Goal: Obtain resource: Obtain resource

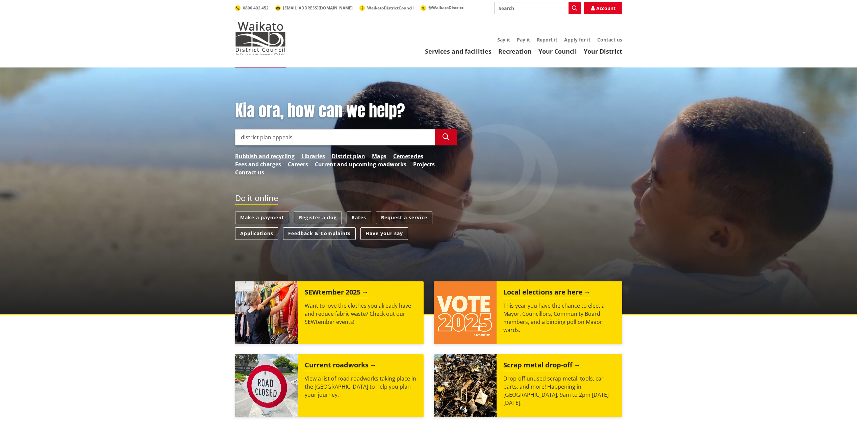
type input "district plan appeals"
click at [448, 141] on button "Search" at bounding box center [446, 137] width 22 height 16
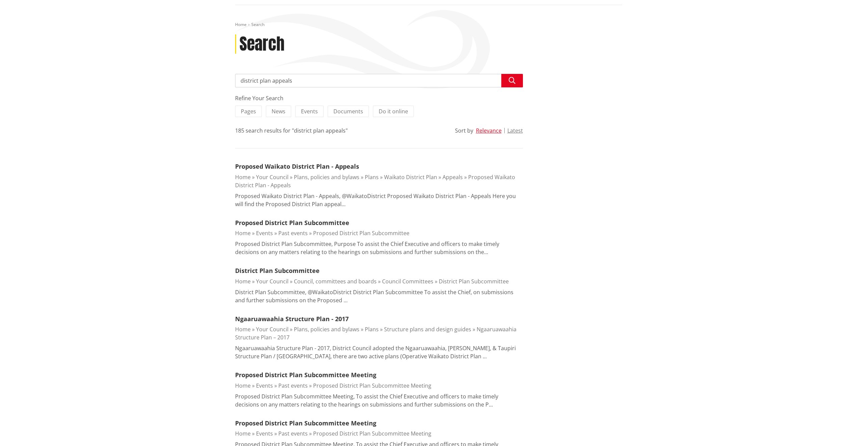
scroll to position [68, 0]
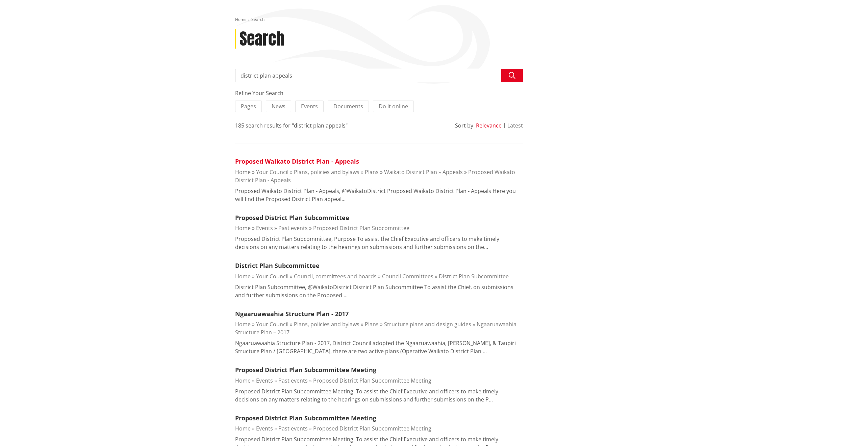
click at [277, 161] on link "Proposed Waikato District Plan - Appeals" at bounding box center [297, 161] width 124 height 8
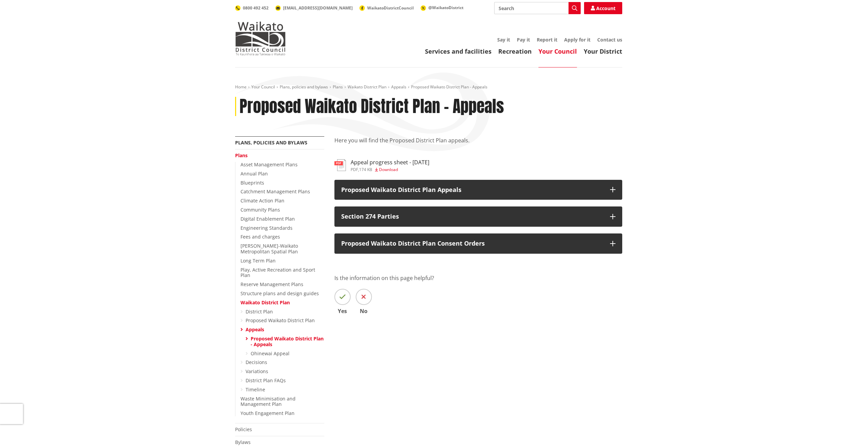
click at [392, 169] on span "Download" at bounding box center [388, 170] width 19 height 6
